Goal: Understand process/instructions: Learn how to perform a task or action

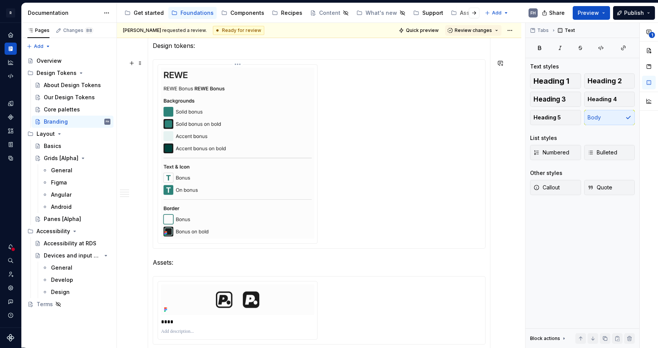
scroll to position [693, 0]
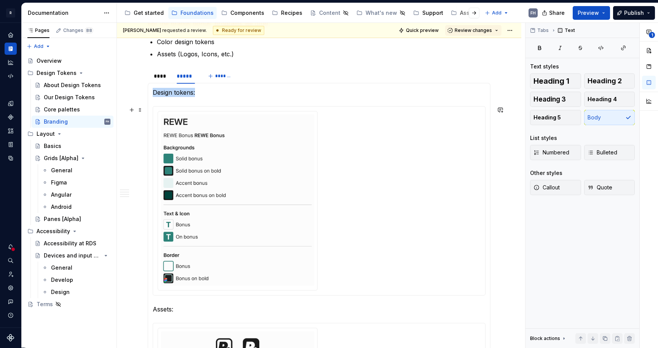
drag, startPoint x: 345, startPoint y: 178, endPoint x: 269, endPoint y: 169, distance: 76.3
click at [345, 178] on div at bounding box center [319, 201] width 323 height 180
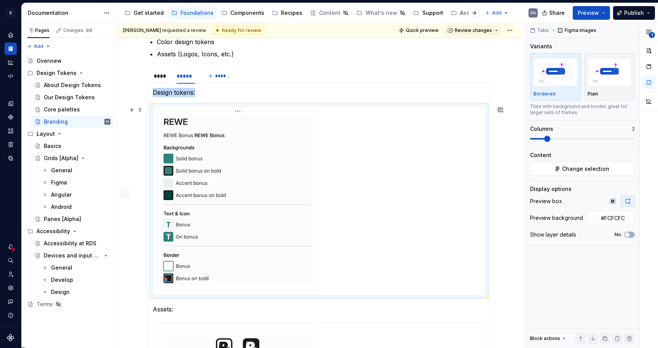
click at [264, 169] on img at bounding box center [237, 200] width 153 height 171
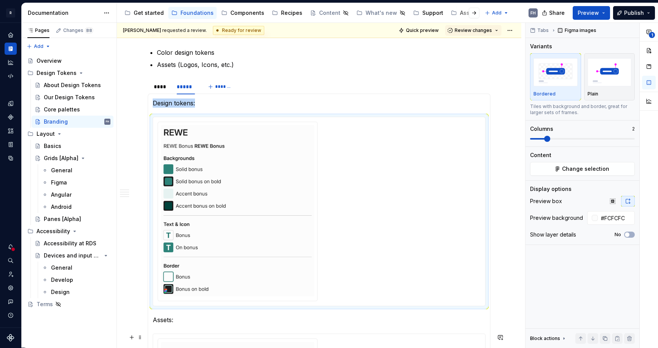
click at [257, 221] on img at bounding box center [237, 210] width 153 height 171
click at [285, 199] on img at bounding box center [237, 210] width 153 height 171
click at [594, 163] on button "Change selection" at bounding box center [582, 169] width 105 height 14
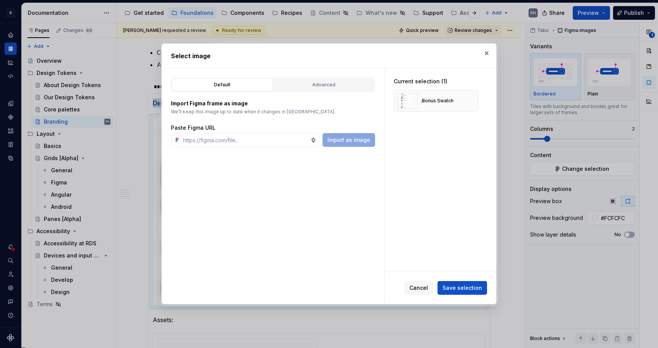
type textarea "*"
click at [471, 101] on button "button" at bounding box center [469, 101] width 11 height 11
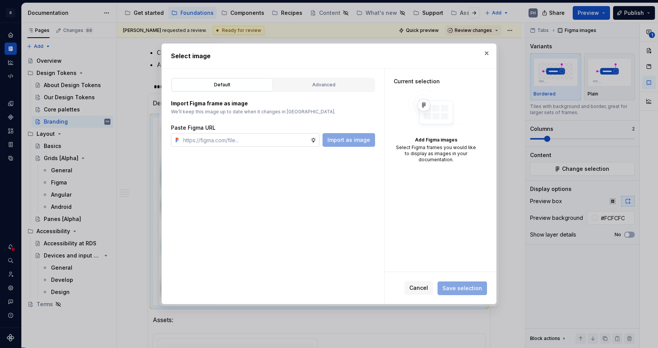
click at [237, 141] on input "text" at bounding box center [245, 140] width 130 height 14
paste input "[URL][DOMAIN_NAME]"
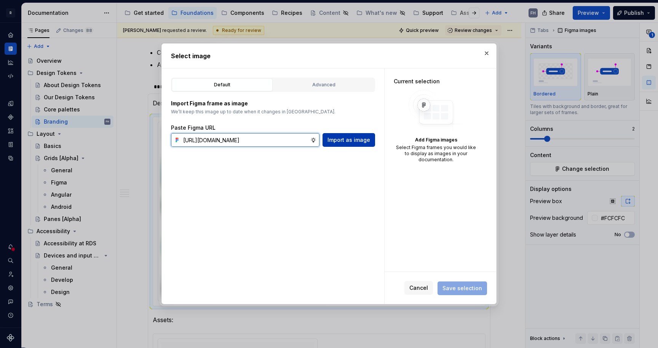
type input "[URL][DOMAIN_NAME]"
click at [357, 140] on span "Import as image" at bounding box center [348, 140] width 43 height 8
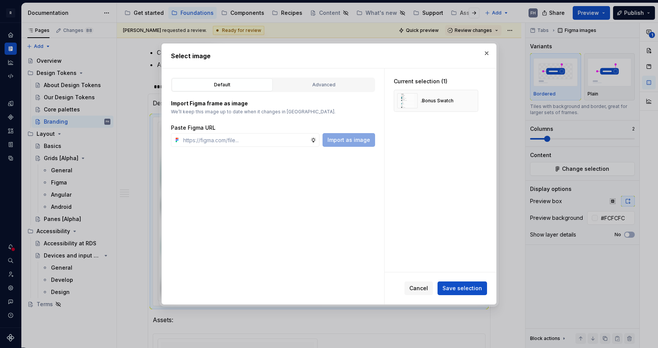
click at [455, 293] on button "Save selection" at bounding box center [461, 289] width 49 height 14
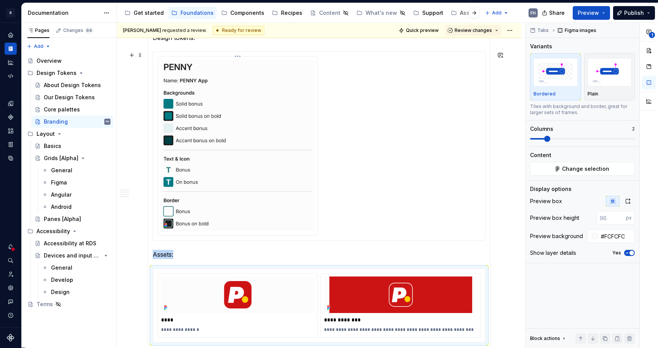
scroll to position [701, 0]
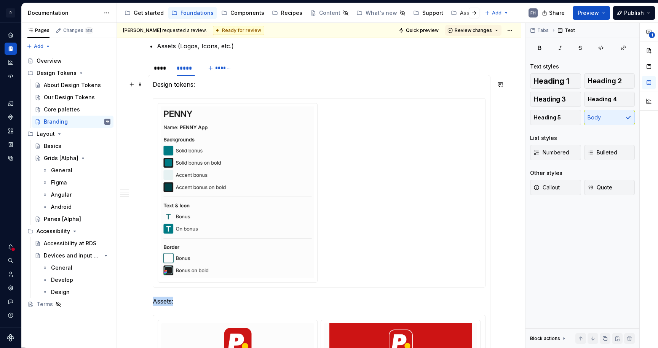
click at [212, 83] on p "Design tokens:" at bounding box center [319, 84] width 333 height 9
click at [163, 70] on div "****" at bounding box center [161, 68] width 15 height 8
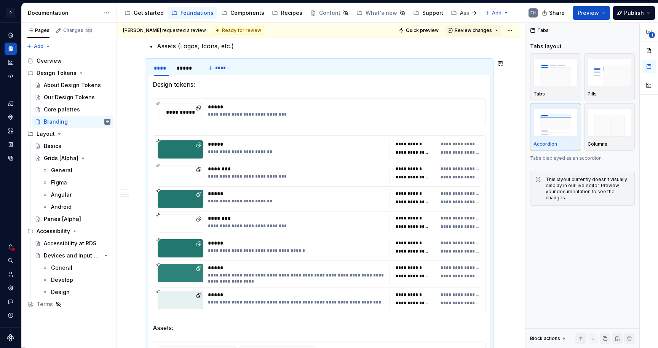
click at [224, 87] on p "Design tokens:" at bounding box center [319, 84] width 333 height 9
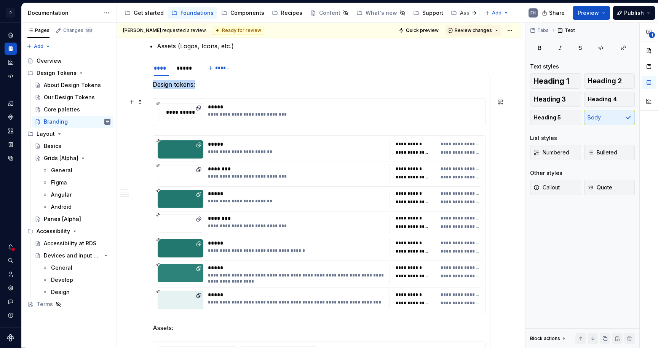
click at [244, 106] on div "*****" at bounding box center [342, 107] width 268 height 8
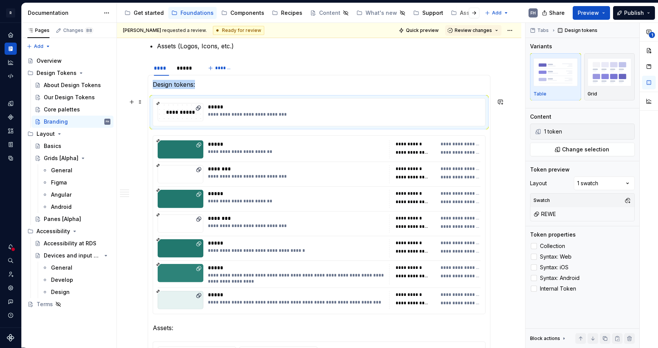
type textarea "*"
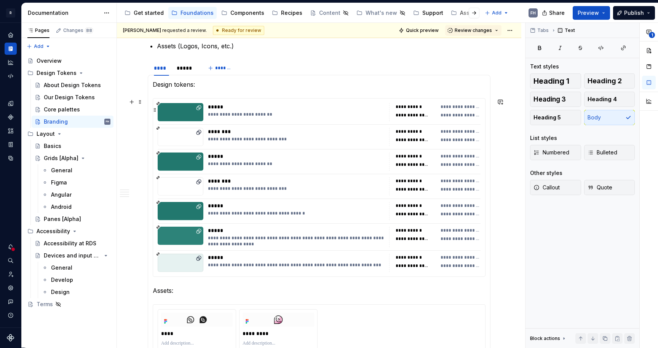
click at [250, 108] on div "*****" at bounding box center [296, 107] width 177 height 8
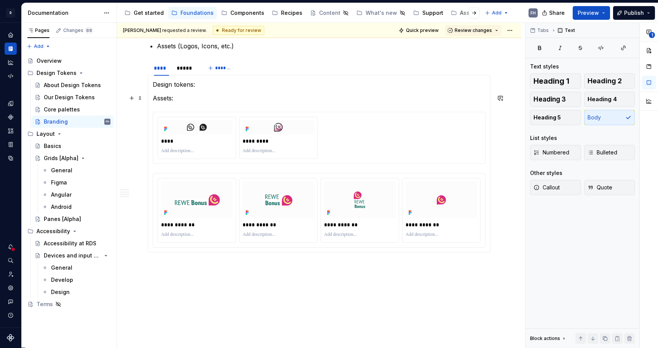
click at [206, 87] on p "Design tokens:" at bounding box center [319, 84] width 333 height 9
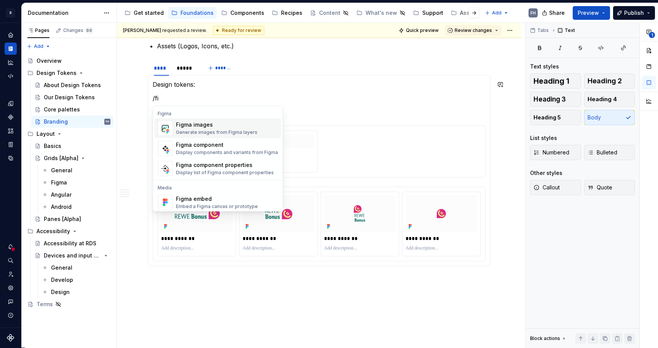
click at [219, 124] on div "Figma images" at bounding box center [216, 125] width 81 height 8
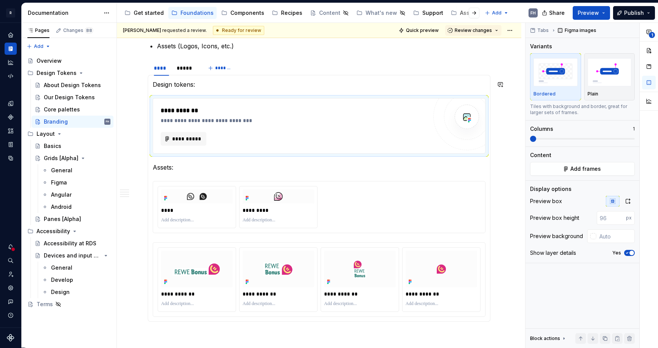
type textarea "*"
drag, startPoint x: 218, startPoint y: 124, endPoint x: 178, endPoint y: 140, distance: 44.0
click at [178, 140] on span "**********" at bounding box center [187, 139] width 30 height 8
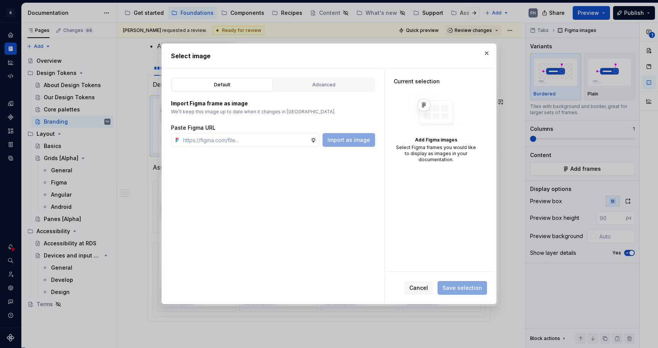
click at [185, 135] on input "text" at bounding box center [245, 140] width 130 height 14
click at [269, 139] on input "text" at bounding box center [245, 140] width 130 height 14
type input "[URL][DOMAIN_NAME]"
click at [358, 137] on span "Import as image" at bounding box center [348, 140] width 43 height 8
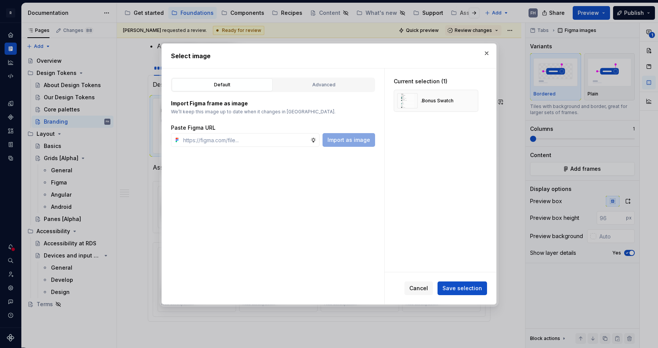
click at [459, 290] on span "Save selection" at bounding box center [462, 289] width 40 height 8
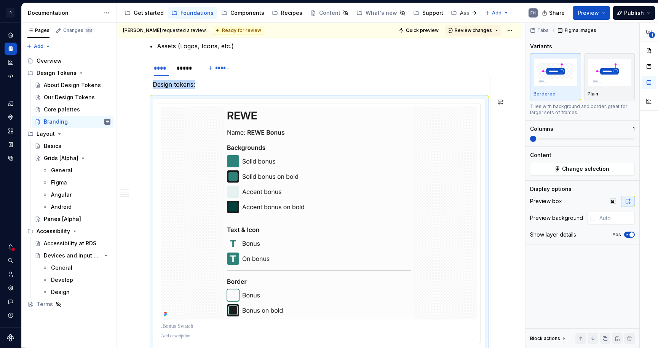
scroll to position [701, 0]
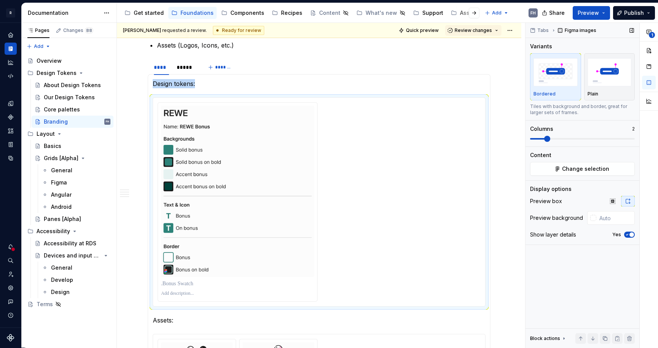
click at [550, 138] on span at bounding box center [582, 139] width 105 height 6
click at [617, 215] on input "text" at bounding box center [615, 218] width 38 height 14
click at [610, 218] on input "fc fcfc" at bounding box center [615, 218] width 37 height 14
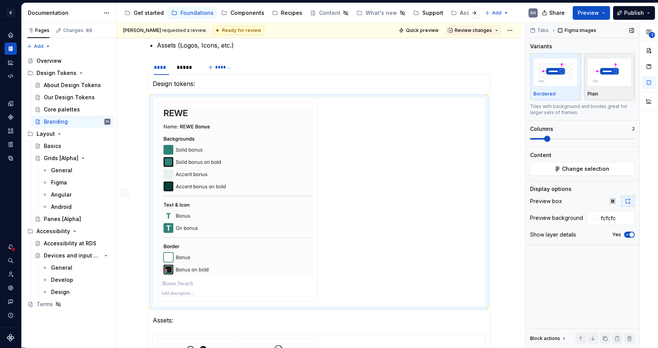
type input "#FCFCFC"
click at [606, 80] on img "button" at bounding box center [609, 72] width 44 height 28
click at [397, 139] on div at bounding box center [319, 201] width 323 height 199
click at [182, 69] on div "*****" at bounding box center [186, 68] width 18 height 8
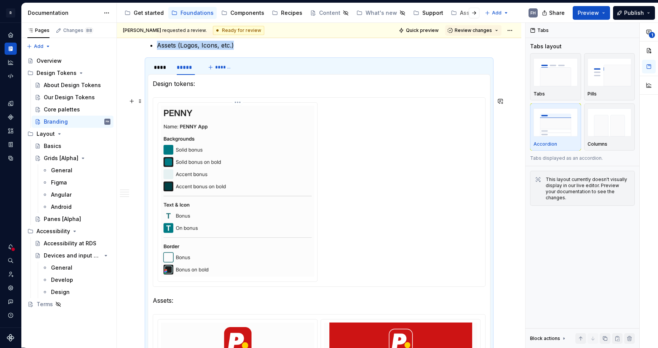
click at [282, 155] on img at bounding box center [237, 191] width 153 height 171
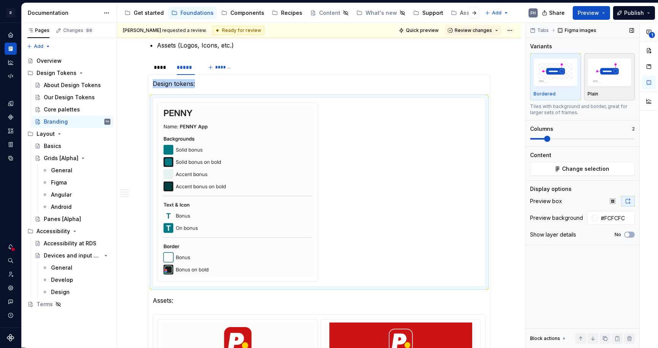
click at [611, 77] on img "button" at bounding box center [609, 72] width 44 height 28
click at [158, 72] on div "****" at bounding box center [161, 67] width 21 height 11
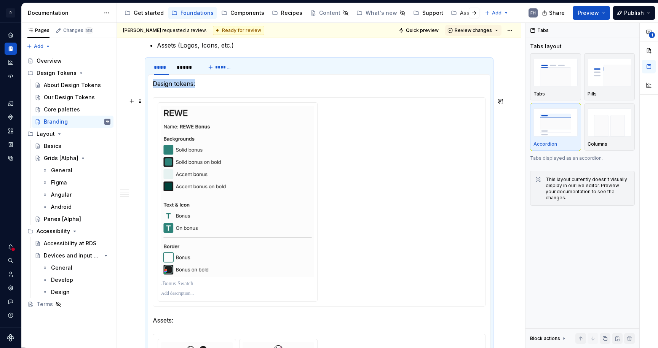
click at [298, 172] on img at bounding box center [237, 191] width 153 height 171
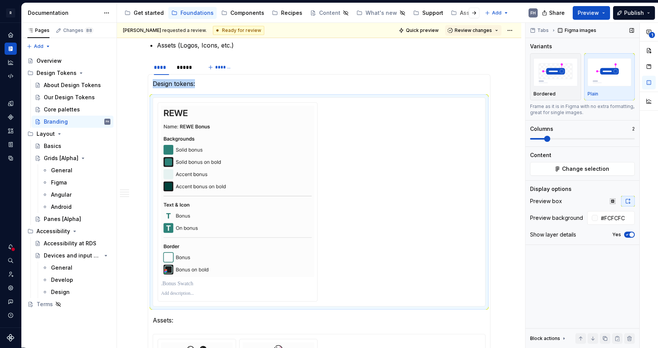
click at [631, 234] on span "button" at bounding box center [631, 235] width 5 height 5
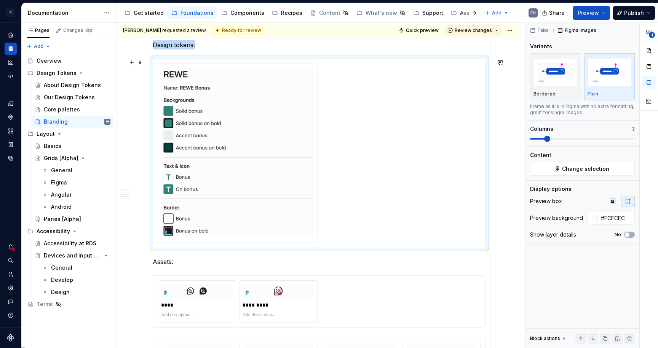
scroll to position [900, 0]
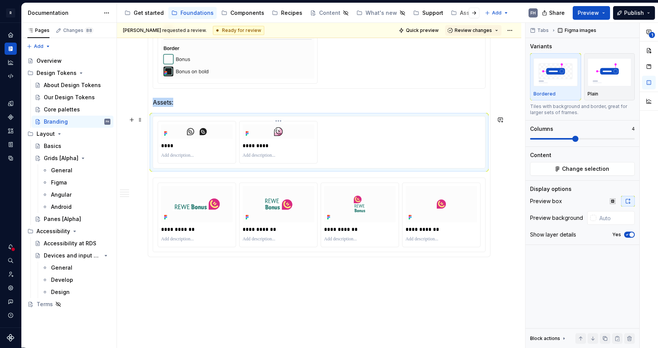
click at [317, 131] on div "*********" at bounding box center [278, 142] width 78 height 42
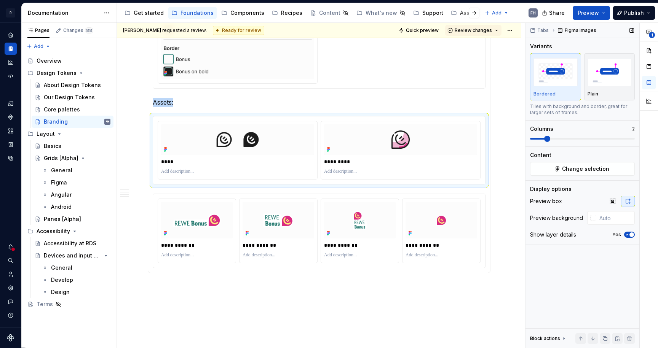
click at [544, 141] on span at bounding box center [547, 139] width 6 height 6
type input "#FCFCFC"
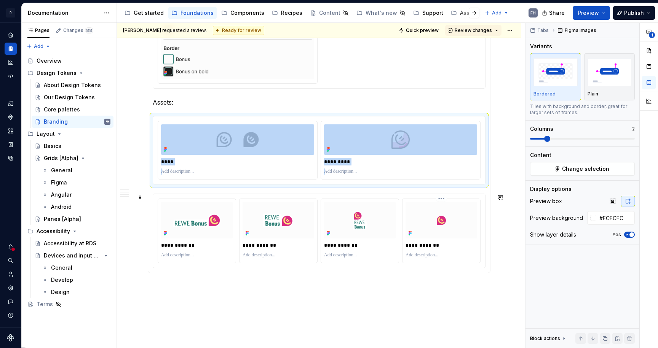
click at [398, 207] on div "**********" at bounding box center [359, 231] width 78 height 65
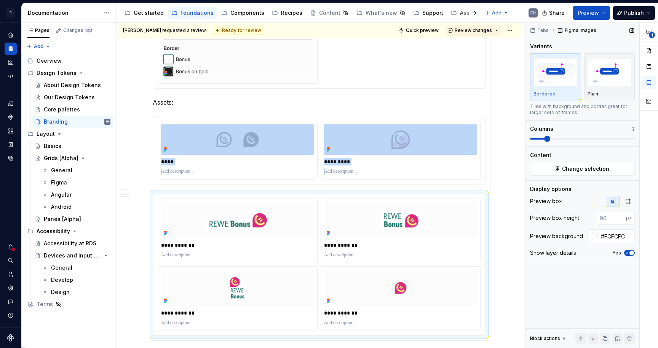
click at [543, 140] on span at bounding box center [582, 139] width 105 height 6
click at [236, 199] on html "R REWE Design System FH Design system data Documentation Accessibility guide fo…" at bounding box center [329, 174] width 658 height 348
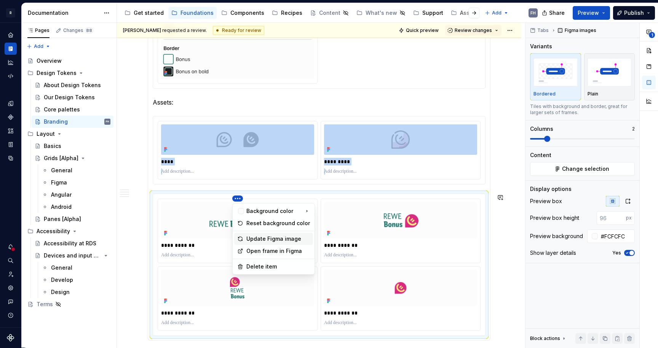
click at [260, 239] on div "Update Figma image" at bounding box center [278, 239] width 64 height 8
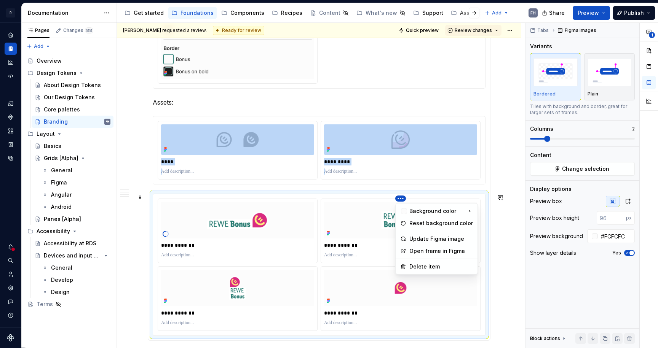
click at [399, 198] on html "R REWE Design System FH Design system data Documentation Accessibility guide fo…" at bounding box center [329, 174] width 658 height 348
click at [425, 240] on div "Update Figma image" at bounding box center [441, 239] width 64 height 8
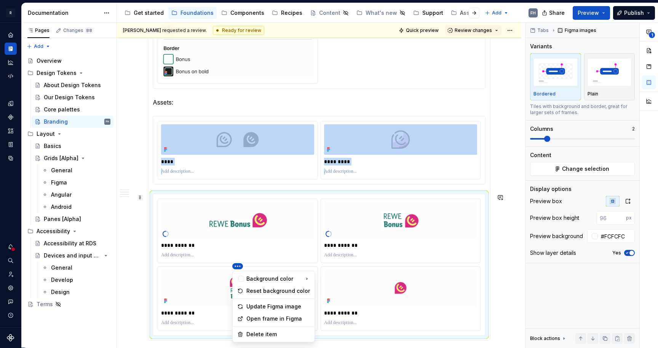
click at [236, 269] on html "R REWE Design System FH Design system data Documentation Accessibility guide fo…" at bounding box center [329, 174] width 658 height 348
click at [264, 307] on div "Update Figma image" at bounding box center [278, 307] width 64 height 8
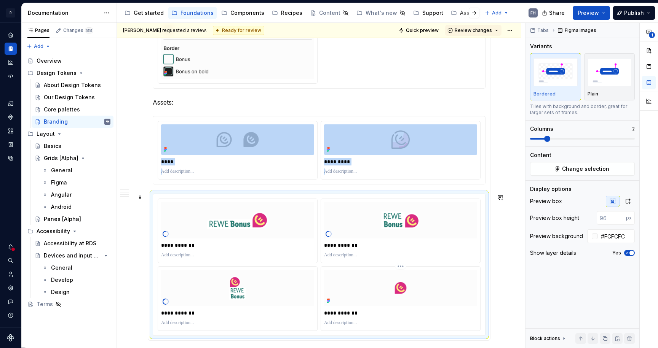
click at [401, 264] on html "R REWE Design System FH Design system data Documentation Accessibility guide fo…" at bounding box center [329, 174] width 658 height 348
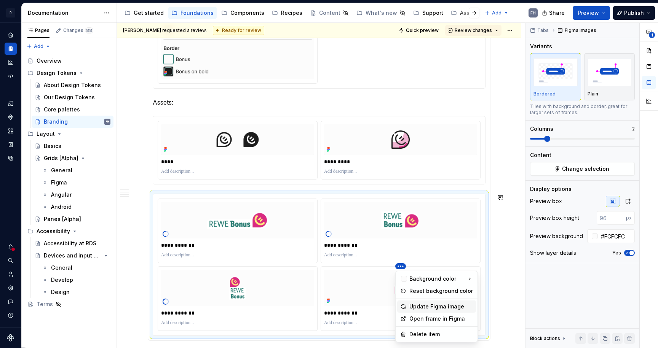
click at [433, 306] on div "Update Figma image" at bounding box center [441, 307] width 64 height 8
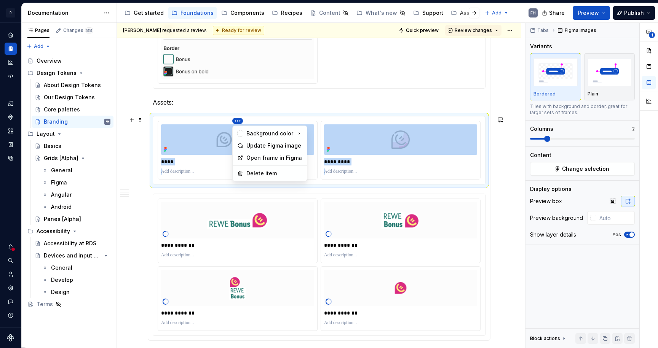
click at [236, 119] on html "R REWE Design System FH Design system data Documentation Accessibility guide fo…" at bounding box center [329, 174] width 658 height 348
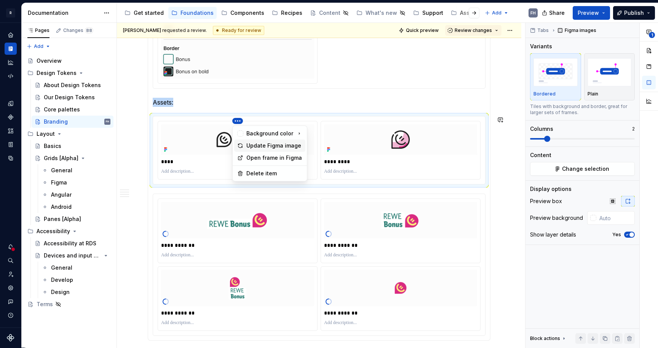
click at [262, 145] on div "Update Figma image" at bounding box center [274, 146] width 56 height 8
click at [401, 121] on html "R REWE Design System FH Design system data Documentation Accessibility guide fo…" at bounding box center [329, 174] width 658 height 348
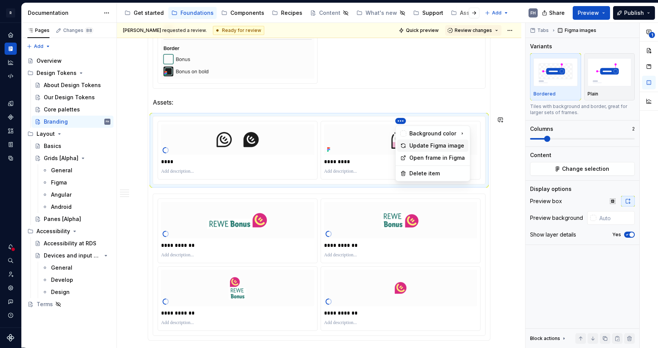
drag, startPoint x: 427, startPoint y: 145, endPoint x: 374, endPoint y: 132, distance: 53.9
click at [426, 145] on div "Update Figma image" at bounding box center [437, 146] width 56 height 8
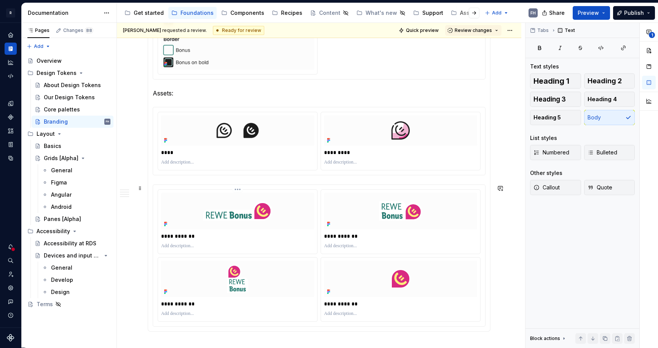
scroll to position [907, 0]
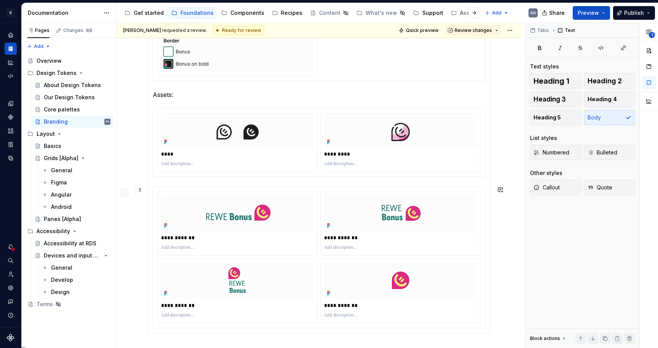
click at [137, 190] on button "button" at bounding box center [131, 190] width 11 height 11
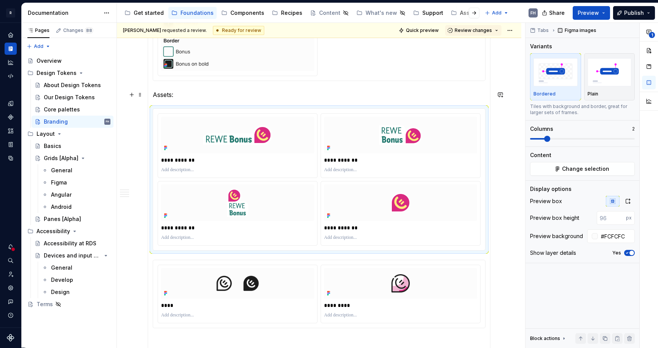
click at [253, 95] on p "Assets:" at bounding box center [319, 94] width 333 height 9
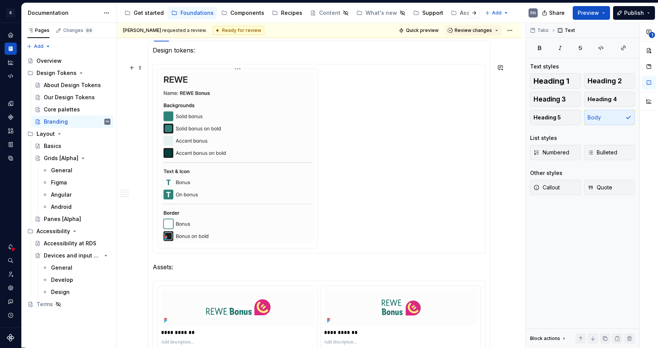
scroll to position [607, 0]
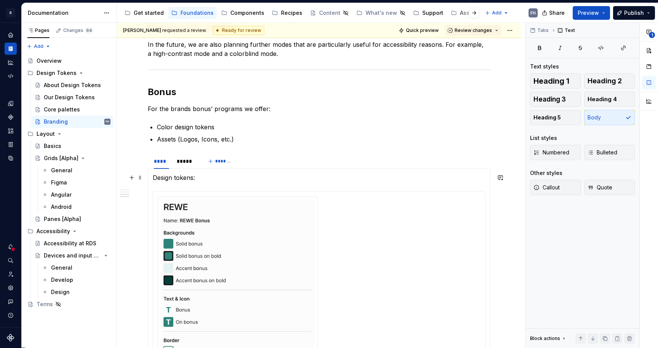
click at [221, 180] on p "Design tokens:" at bounding box center [319, 177] width 333 height 9
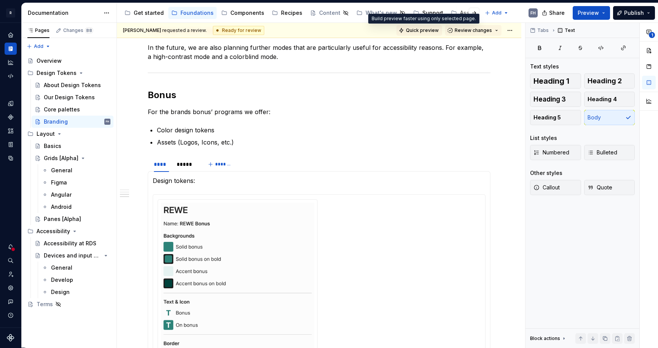
click at [427, 30] on span "Quick preview" at bounding box center [422, 30] width 33 height 6
click at [606, 9] on button "Preview" at bounding box center [590, 13] width 37 height 14
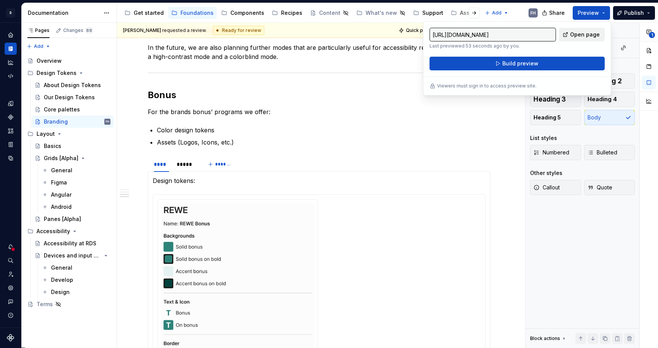
click at [585, 31] on span "Open page" at bounding box center [585, 35] width 30 height 8
click at [412, 89] on h2 "Bonus" at bounding box center [319, 95] width 343 height 12
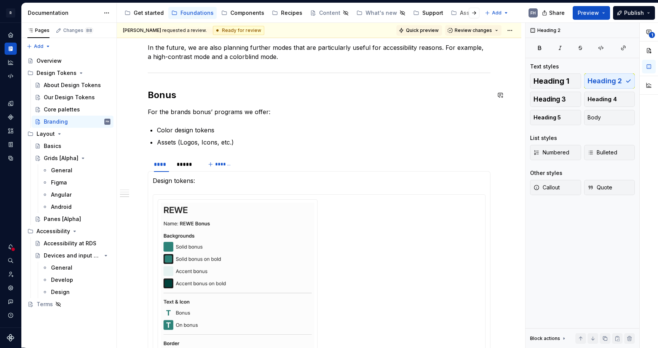
click at [429, 30] on span "Quick preview" at bounding box center [422, 30] width 33 height 6
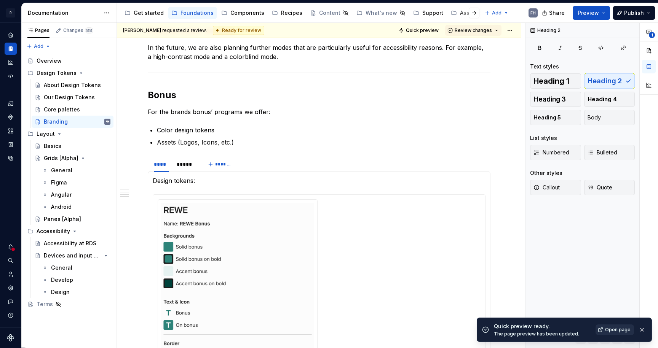
click at [611, 330] on span "Open page" at bounding box center [617, 330] width 25 height 6
click at [591, 14] on span "Preview" at bounding box center [587, 13] width 21 height 8
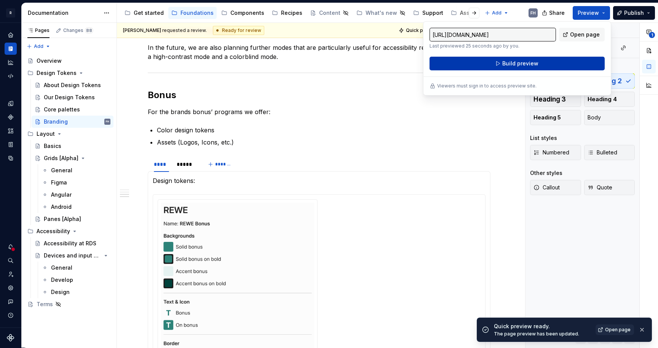
click at [554, 62] on button "Build preview" at bounding box center [516, 64] width 175 height 14
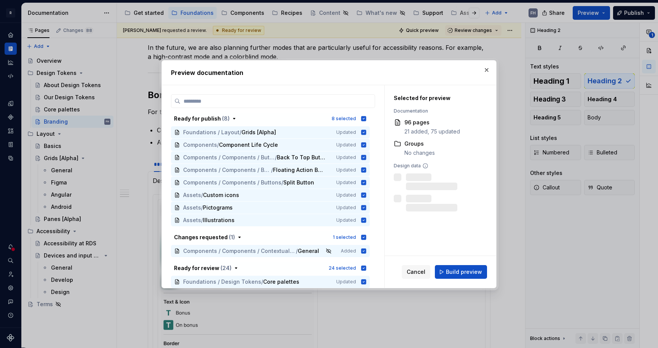
click at [462, 276] on span "Build preview" at bounding box center [464, 272] width 36 height 8
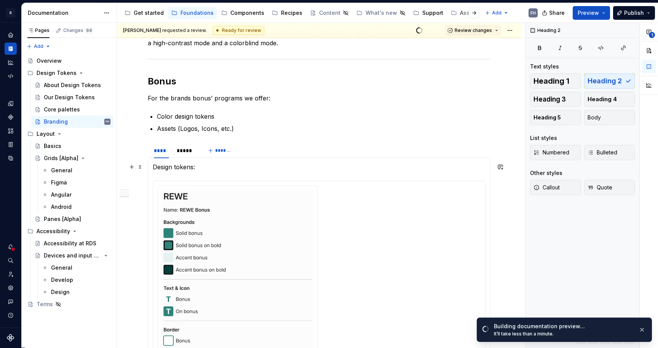
scroll to position [620, 0]
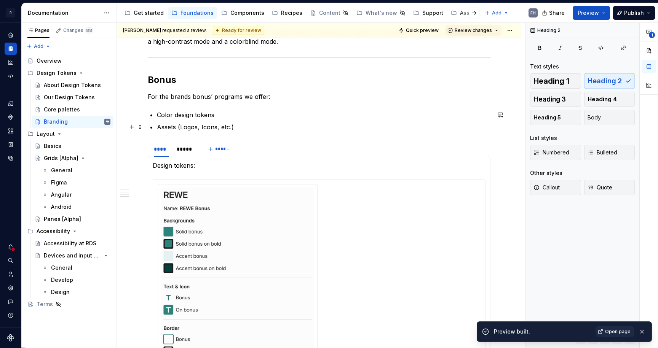
type textarea "*"
click at [623, 333] on span "Open page" at bounding box center [617, 332] width 25 height 6
